Goal: Transaction & Acquisition: Purchase product/service

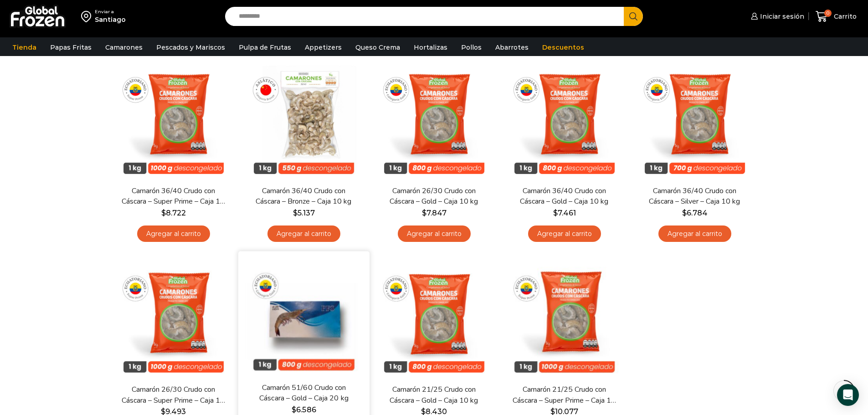
scroll to position [182, 0]
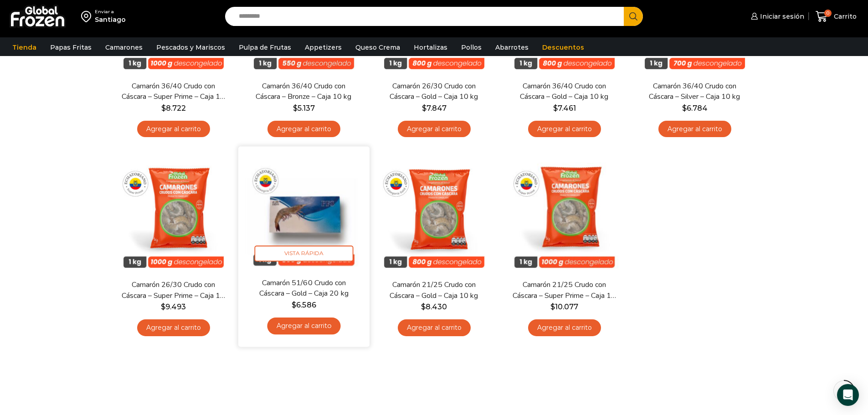
click at [289, 228] on img at bounding box center [304, 213] width 118 height 118
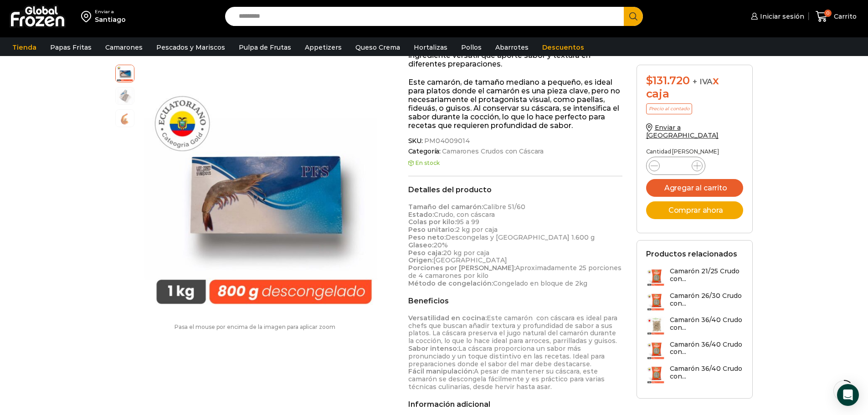
scroll to position [183, 0]
